Goal: Task Accomplishment & Management: Manage account settings

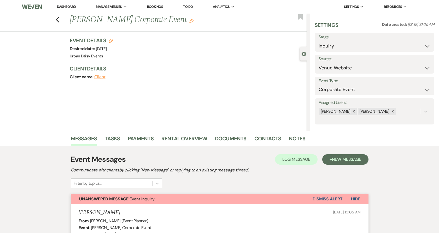
select select "5"
select select "9"
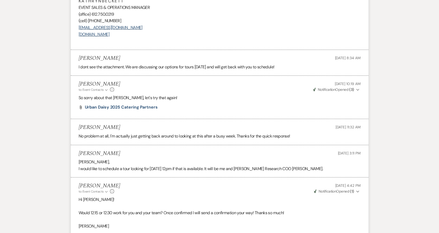
scroll to position [834, 0]
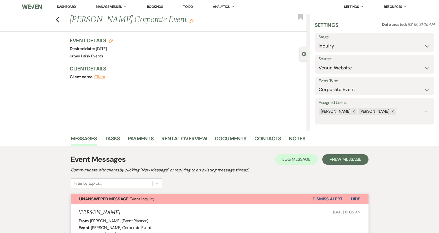
click at [66, 5] on link "Dashboard" at bounding box center [66, 6] width 19 height 5
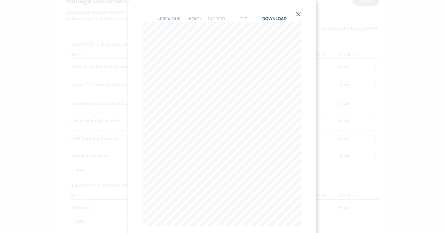
click at [299, 15] on use "button" at bounding box center [298, 14] width 4 height 4
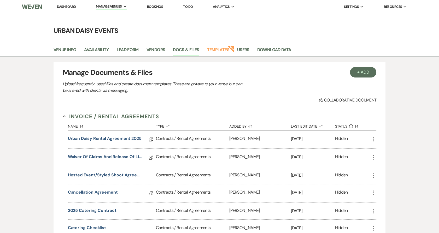
click at [68, 7] on link "Dashboard" at bounding box center [66, 6] width 19 height 4
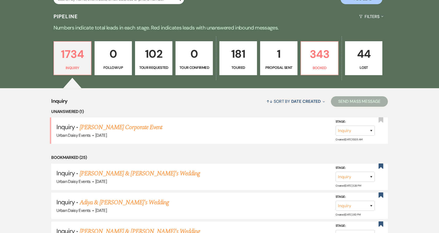
scroll to position [119, 0]
click at [277, 65] on p "Proposal Sent" at bounding box center [279, 68] width 31 height 6
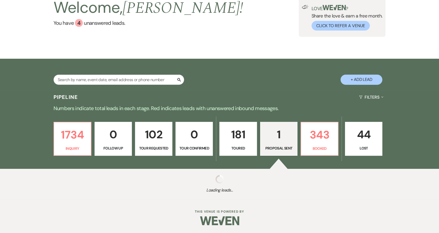
scroll to position [107, 0]
select select "6"
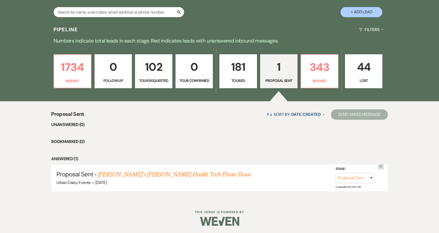
click at [237, 81] on p "Toured" at bounding box center [238, 81] width 31 height 6
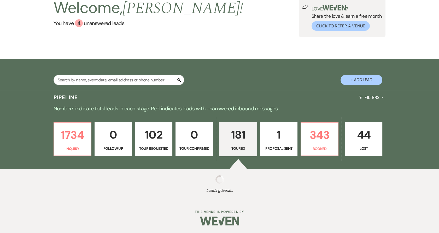
select select "5"
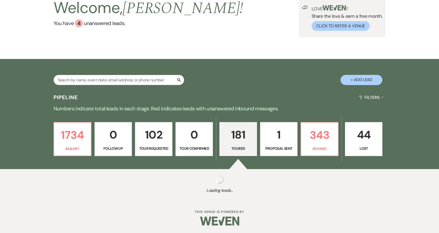
select select "5"
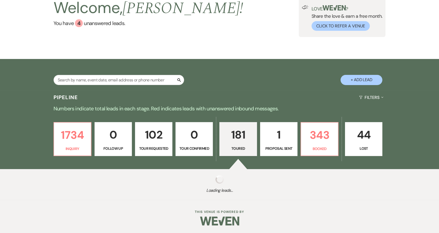
select select "5"
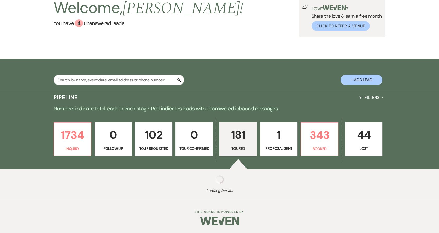
select select "5"
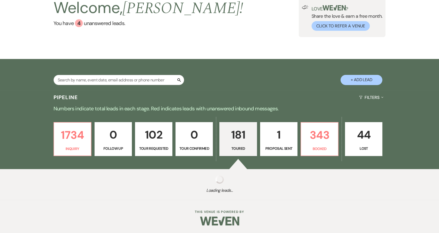
select select "5"
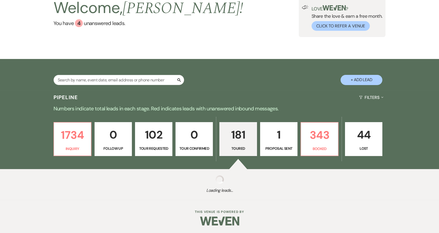
select select "5"
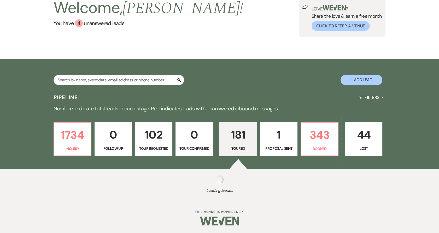
select select "5"
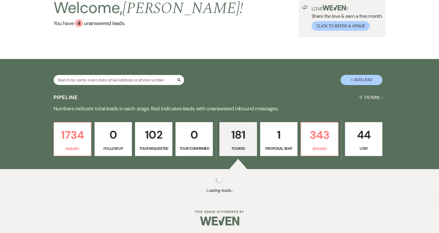
select select "5"
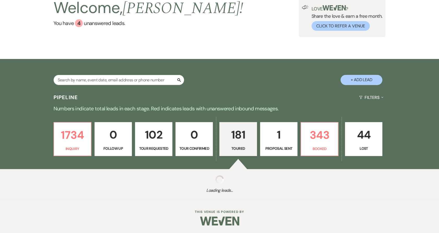
select select "5"
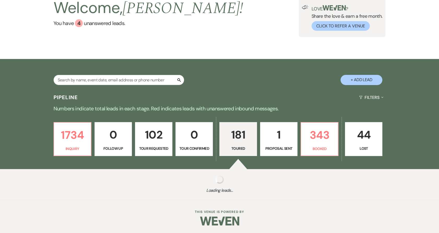
select select "5"
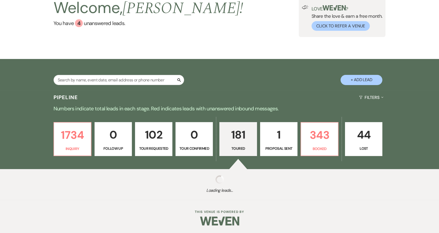
select select "5"
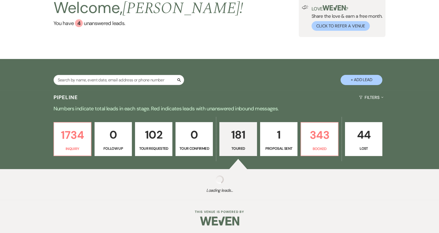
select select "5"
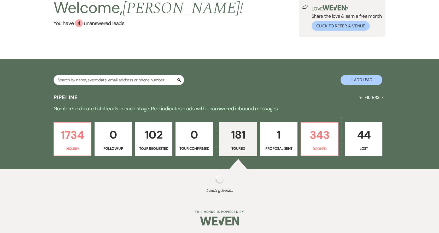
select select "5"
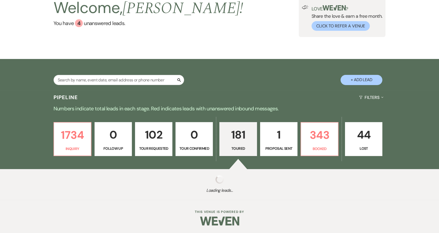
select select "5"
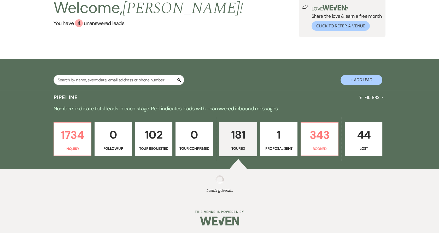
select select "5"
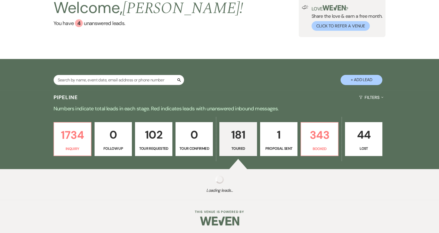
select select "5"
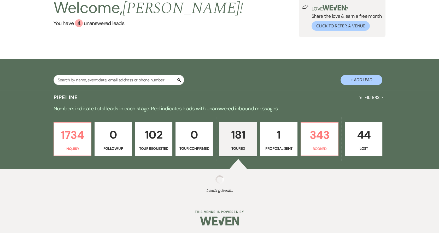
select select "5"
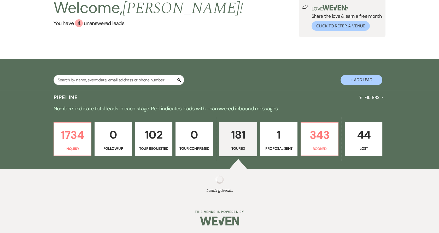
select select "5"
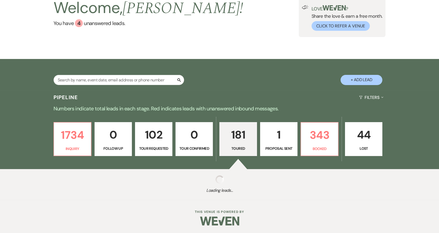
select select "5"
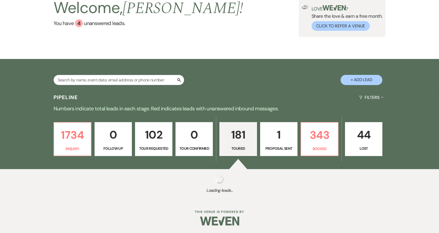
select select "5"
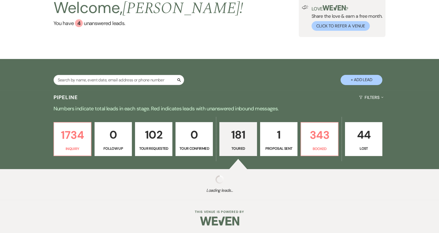
select select "5"
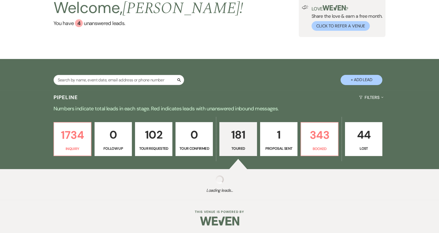
select select "5"
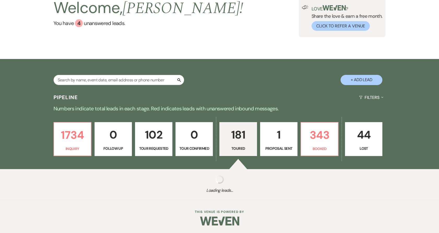
select select "5"
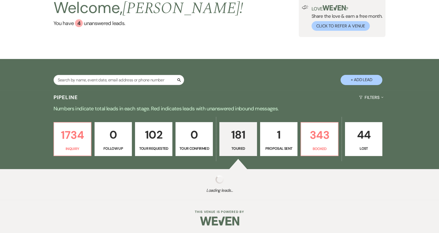
select select "5"
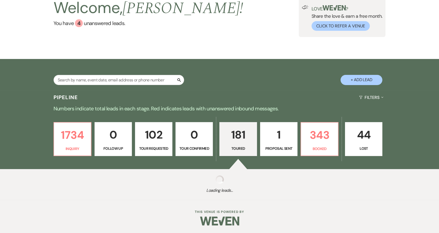
select select "5"
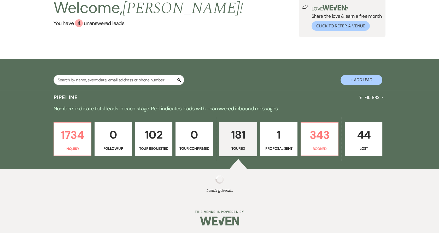
select select "5"
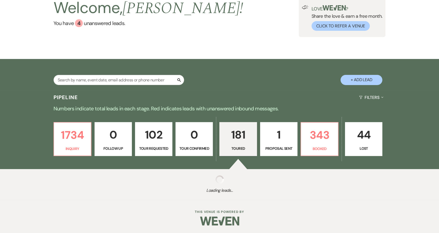
select select "5"
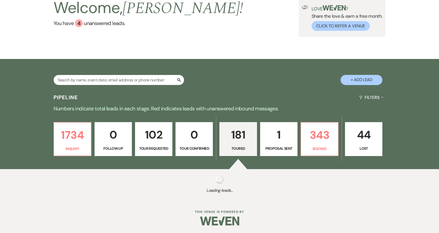
select select "5"
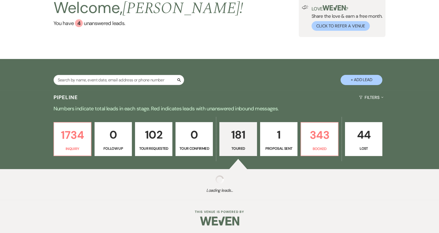
select select "5"
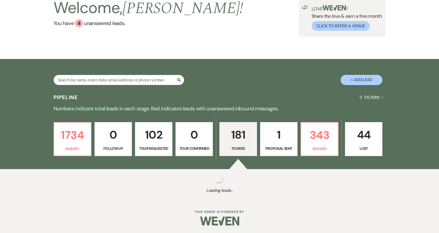
select select "5"
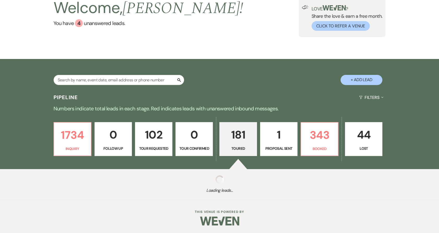
select select "5"
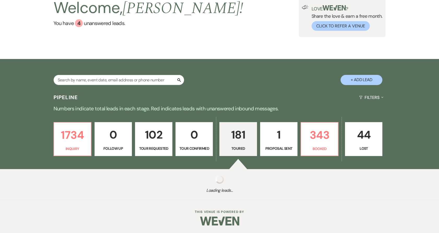
select select "5"
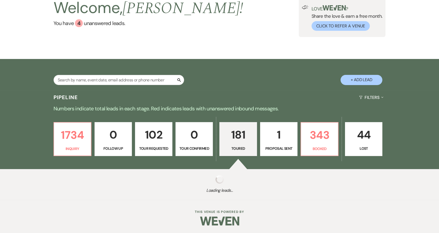
select select "5"
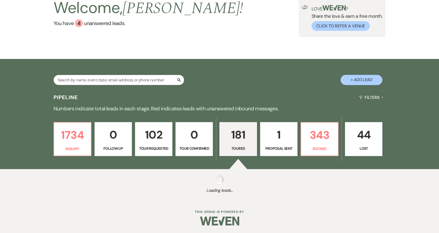
select select "5"
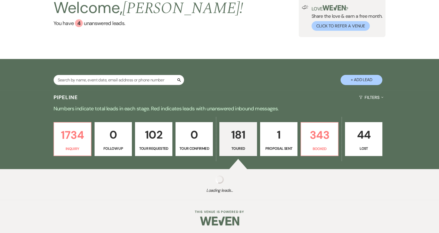
select select "5"
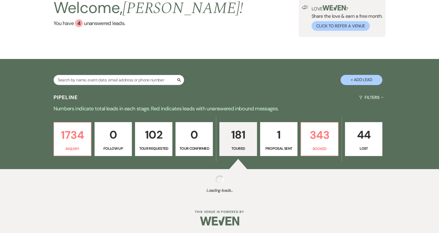
select select "5"
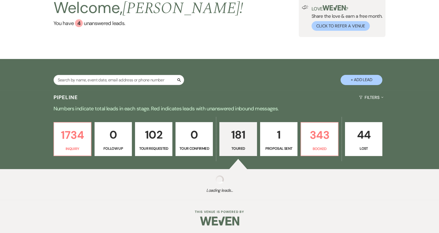
select select "5"
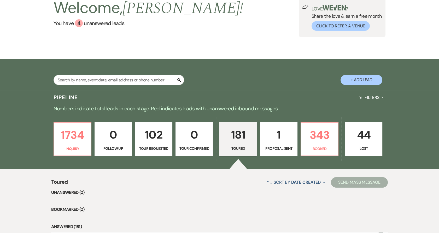
scroll to position [115, 0]
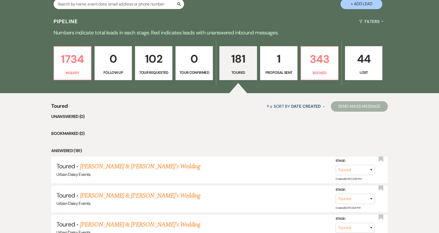
click at [143, 167] on link "[PERSON_NAME] & [PERSON_NAME]'s Wedding" at bounding box center [140, 166] width 121 height 9
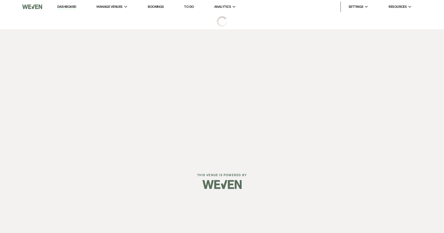
select select "5"
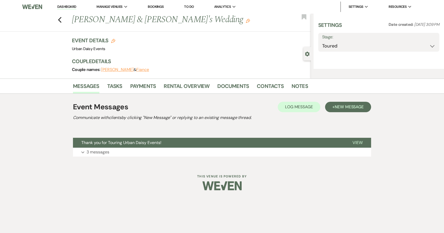
select select "6"
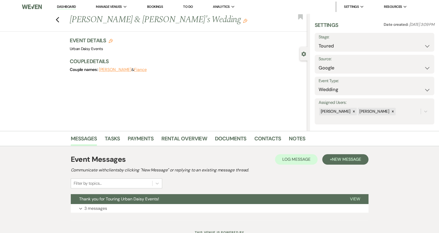
click at [139, 204] on button "Thank you for Touring Urban Daisy Events!" at bounding box center [206, 199] width 271 height 10
